Goal: Book appointment/travel/reservation

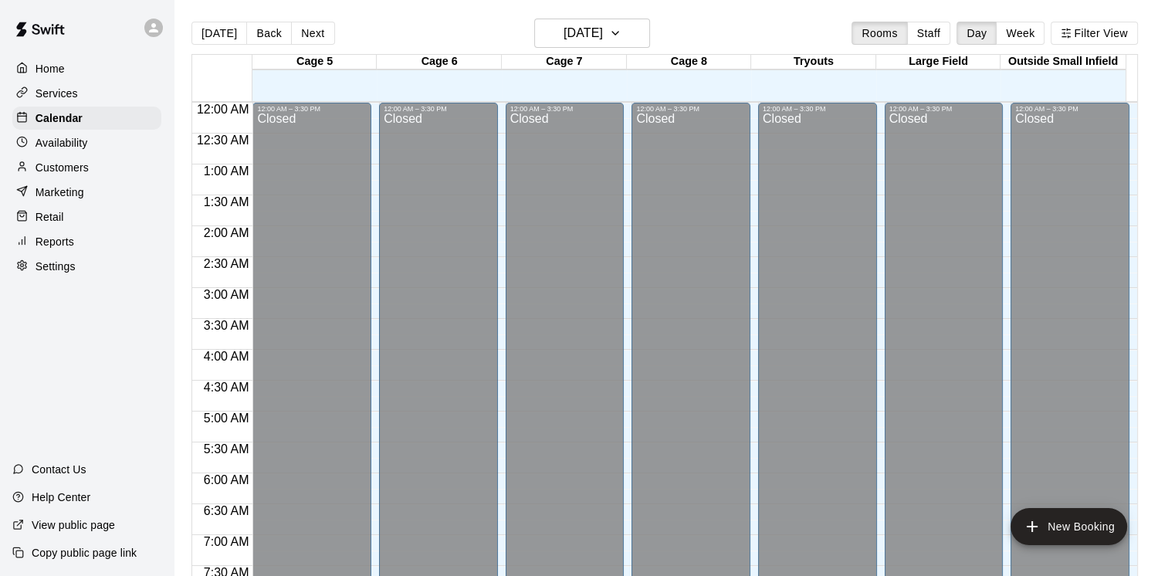
scroll to position [943, 0]
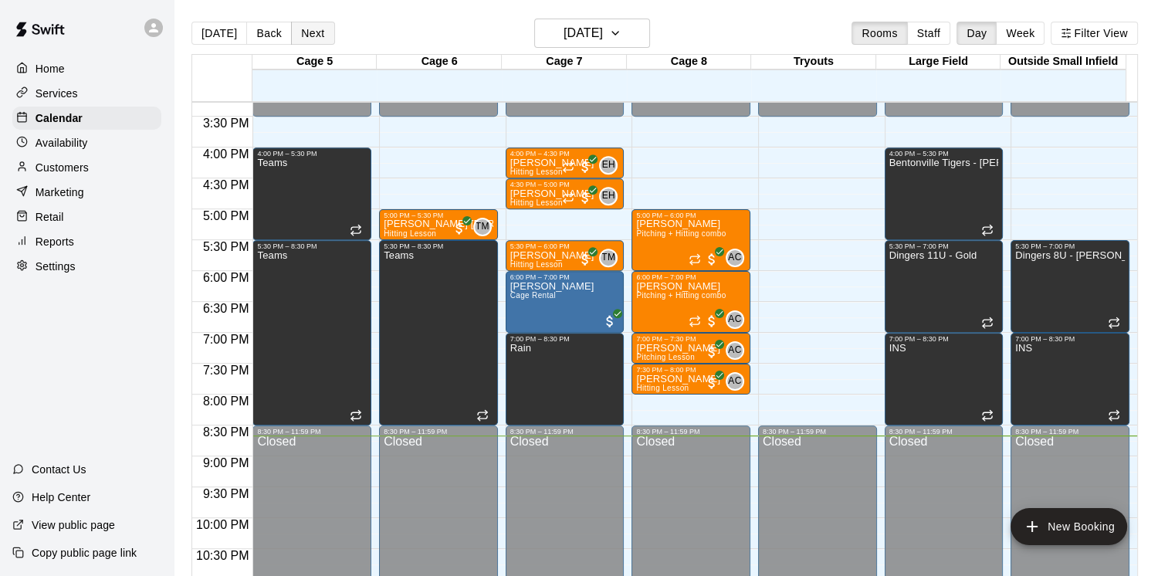
click at [322, 28] on button "Next" at bounding box center [312, 33] width 43 height 23
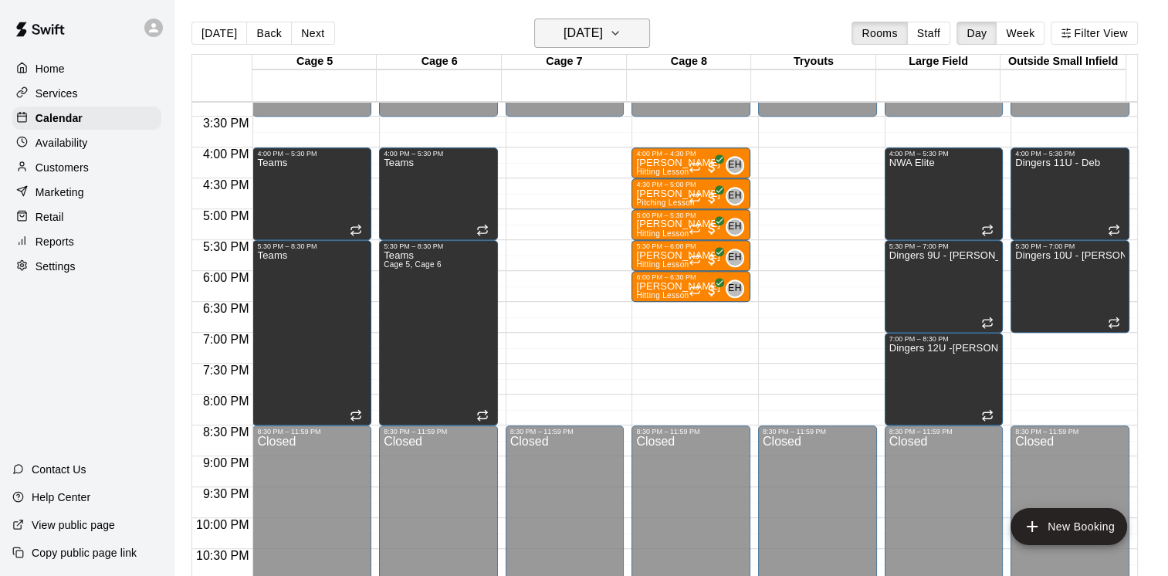
click at [603, 26] on h6 "[DATE]" at bounding box center [582, 33] width 39 height 22
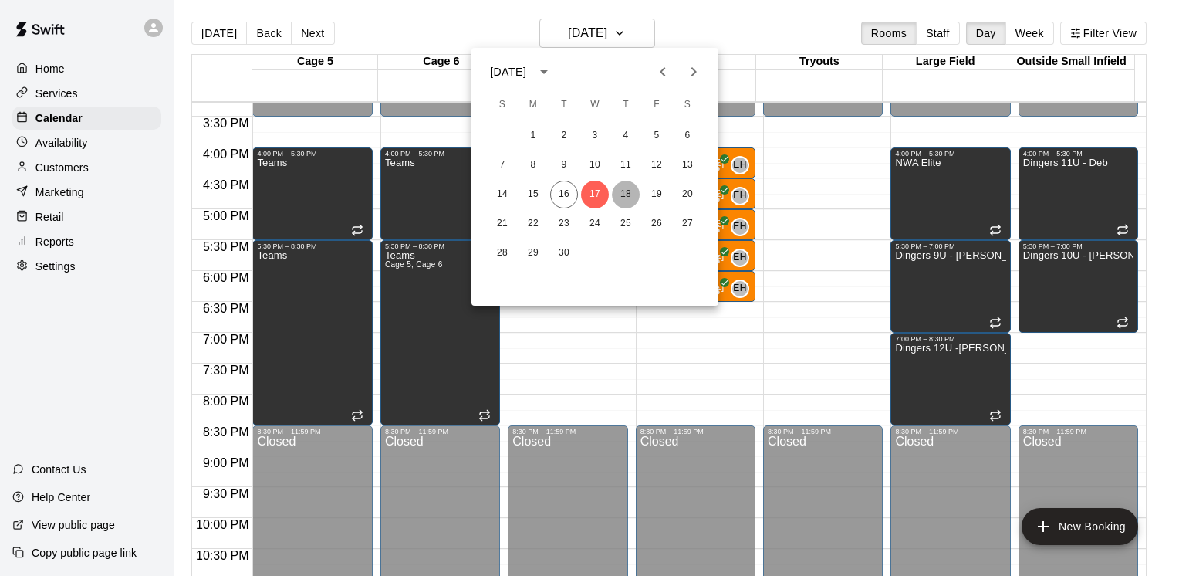
click at [627, 187] on button "18" at bounding box center [626, 195] width 28 height 28
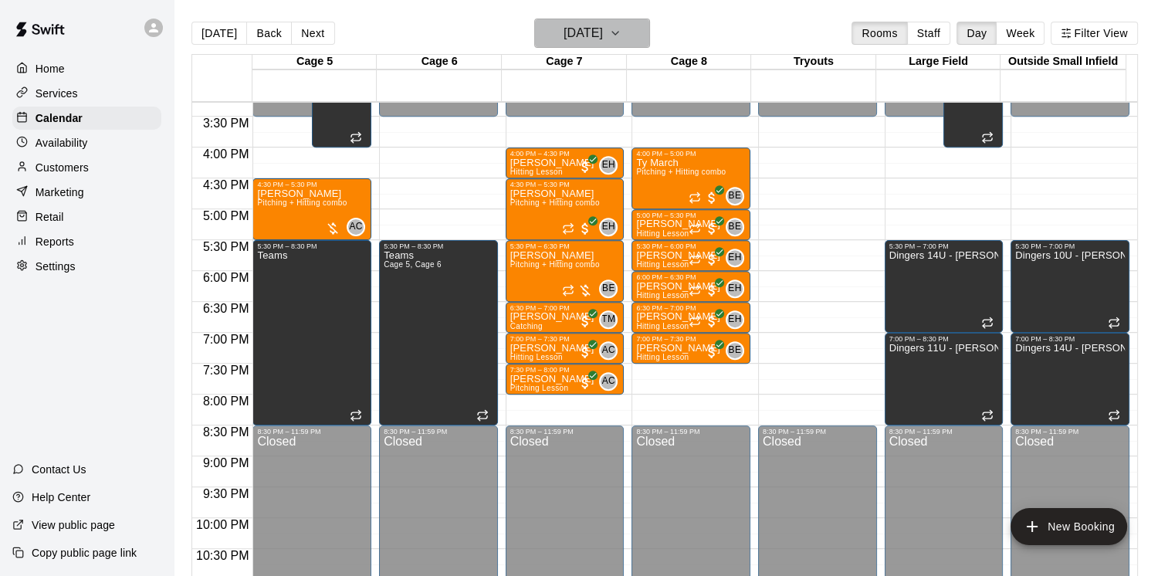
drag, startPoint x: 648, startPoint y: 26, endPoint x: 640, endPoint y: 30, distance: 9.3
click at [621, 30] on icon "button" at bounding box center [615, 33] width 12 height 19
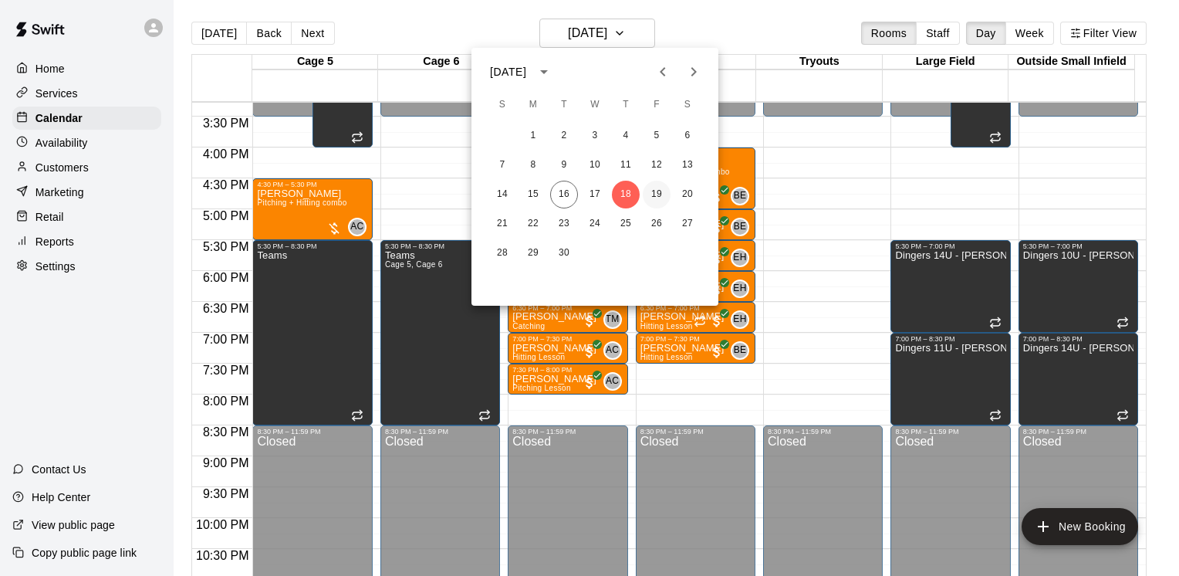
click at [645, 191] on button "19" at bounding box center [657, 195] width 28 height 28
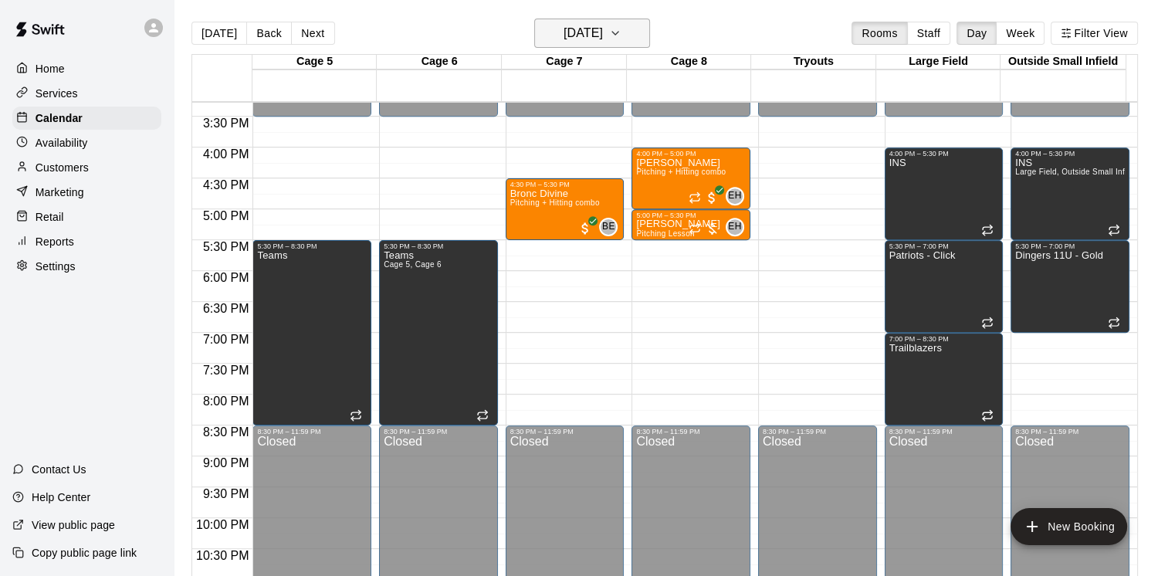
click at [617, 20] on button "[DATE]" at bounding box center [592, 33] width 116 height 29
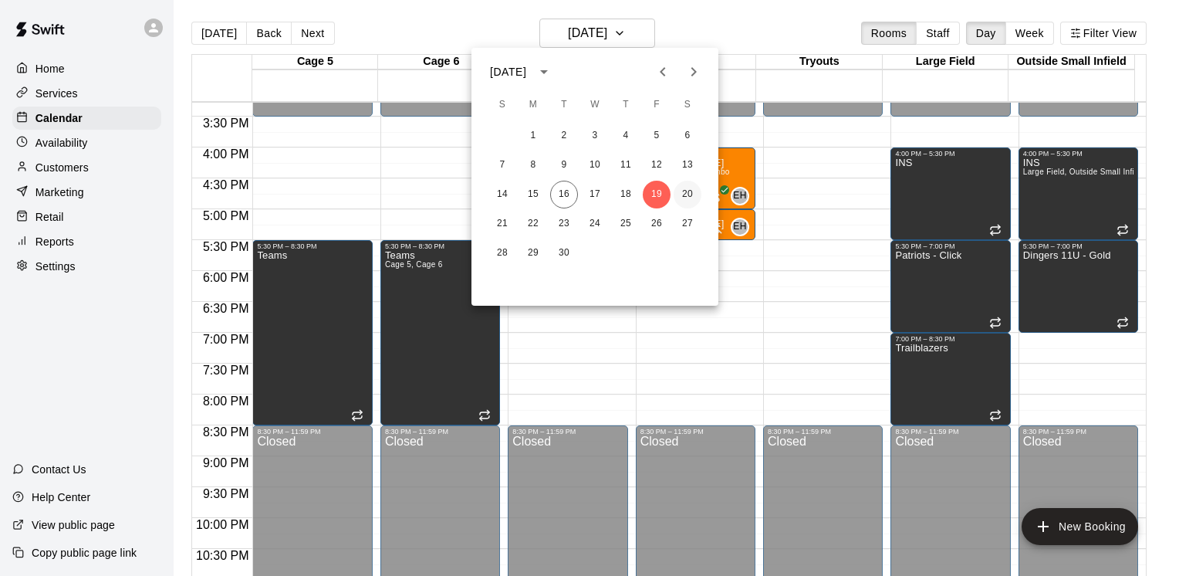
click at [688, 193] on button "20" at bounding box center [688, 195] width 28 height 28
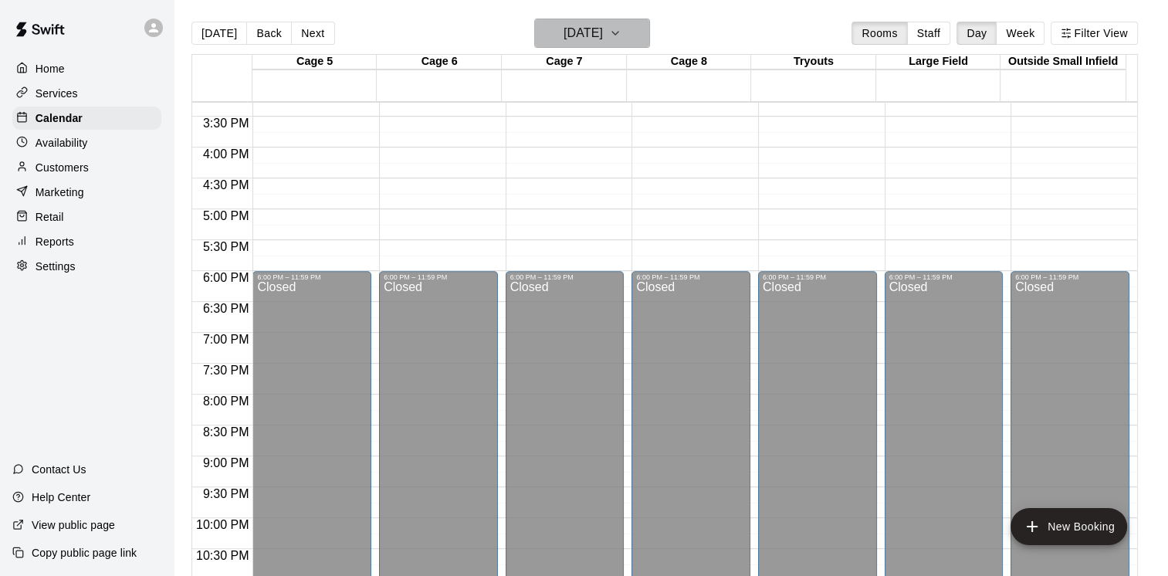
click at [603, 32] on h6 "[DATE]" at bounding box center [582, 33] width 39 height 22
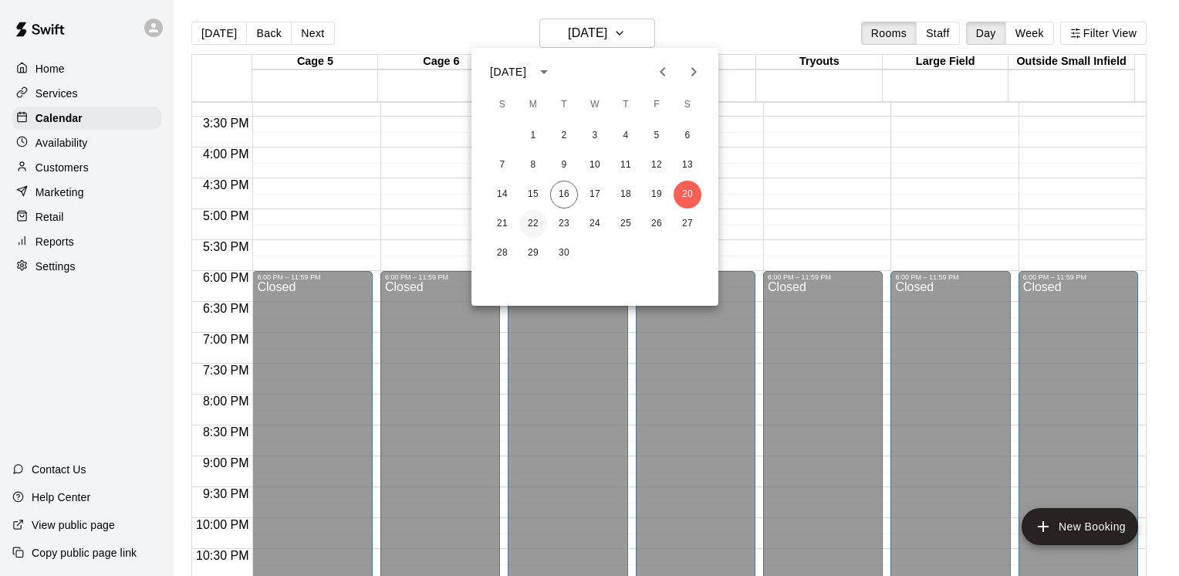
click at [534, 214] on button "22" at bounding box center [533, 224] width 28 height 28
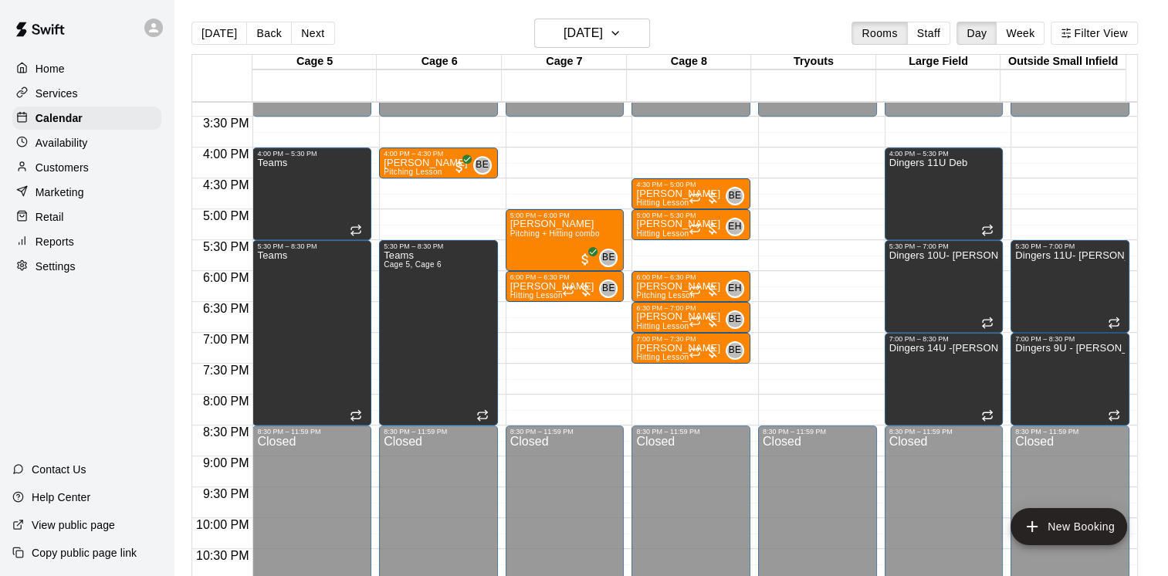
click at [600, 17] on main "[DATE] Back [DATE][DATE] Rooms Staff Day Week Filter View Cage 5 22 Mon Cage 6 …" at bounding box center [671, 300] width 994 height 600
click at [593, 39] on h6 "[DATE]" at bounding box center [582, 33] width 39 height 22
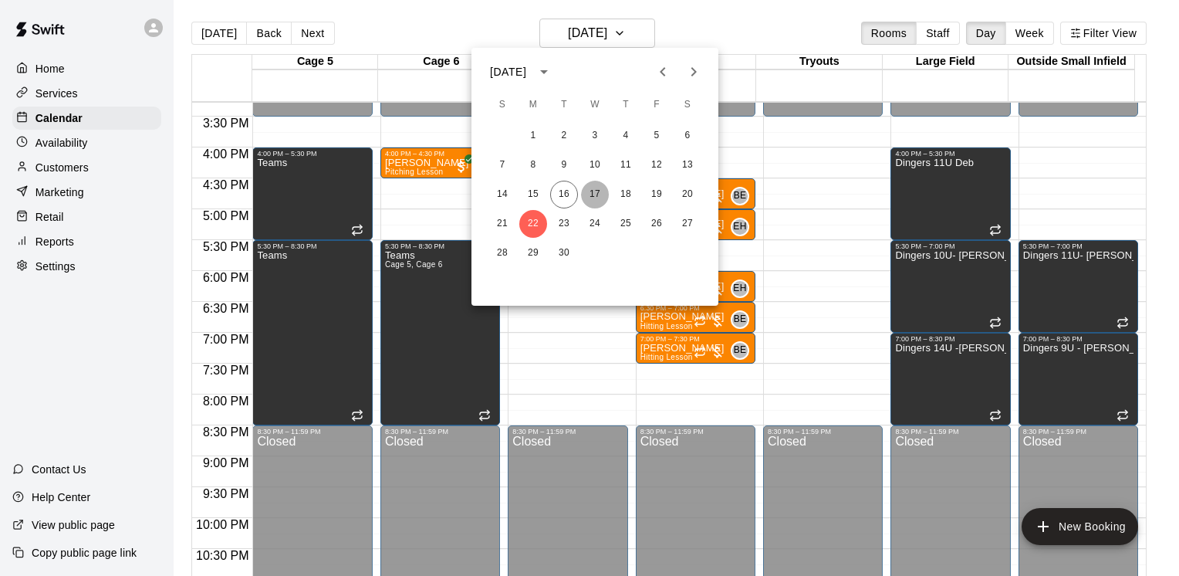
click at [590, 191] on button "17" at bounding box center [595, 195] width 28 height 28
